Goal: Information Seeking & Learning: Learn about a topic

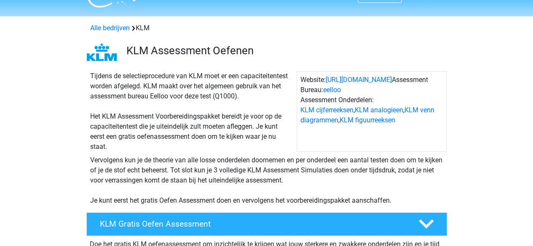
scroll to position [21, 0]
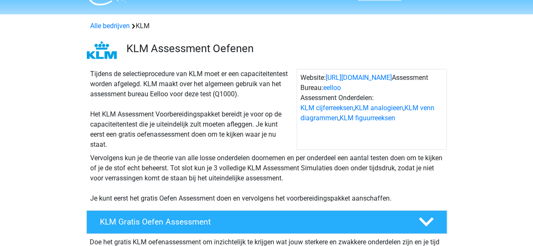
click at [229, 96] on div "Tijdens de selectieprocedure van KLM moet er een capaciteitentest worden afgele…" at bounding box center [192, 109] width 210 height 81
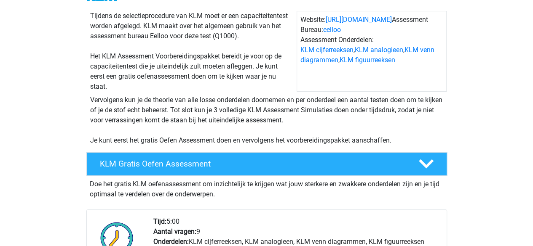
scroll to position [80, 0]
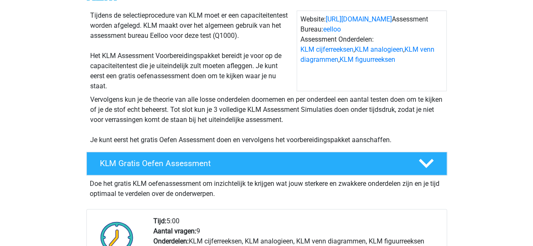
click at [227, 96] on div "Vervolgens kun je de theorie van alle losse onderdelen doornemen en per onderde…" at bounding box center [267, 120] width 360 height 51
click at [250, 96] on div "Vervolgens kun je de theorie van alle losse onderdelen doornemen en per onderde…" at bounding box center [267, 120] width 360 height 51
click at [261, 96] on div "Vervolgens kun je de theorie van alle losse onderdelen doornemen en per onderde…" at bounding box center [267, 120] width 360 height 51
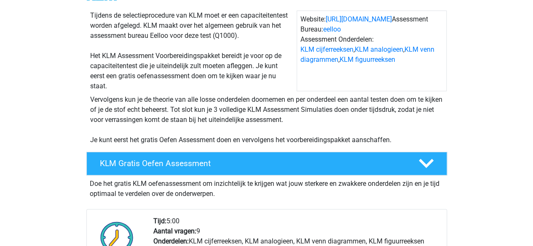
click at [261, 96] on div "Vervolgens kun je de theorie van alle losse onderdelen doornemen en per onderde…" at bounding box center [267, 120] width 360 height 51
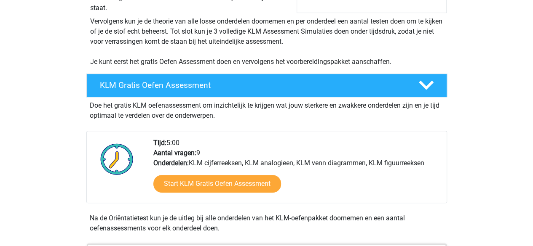
scroll to position [158, 0]
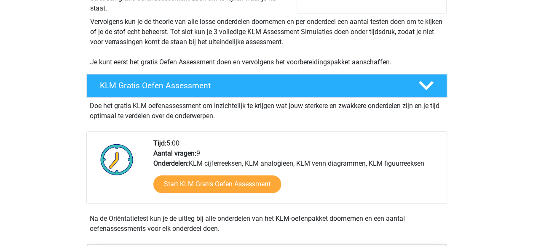
click at [292, 59] on div "Vervolgens kun je de theorie van alle losse onderdelen doornemen en per onderde…" at bounding box center [267, 42] width 360 height 51
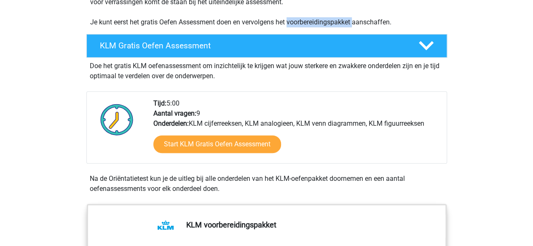
scroll to position [197, 0]
